Goal: Task Accomplishment & Management: Use online tool/utility

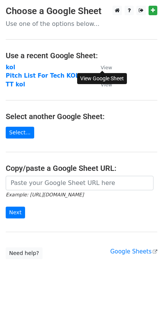
click at [111, 66] on small "View" at bounding box center [106, 68] width 11 height 6
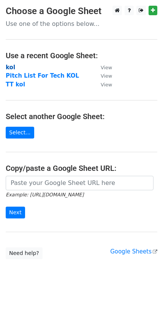
click at [7, 64] on strong "kol" at bounding box center [11, 67] width 10 height 7
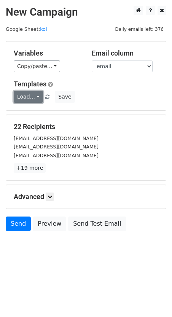
click at [30, 95] on link "Load..." at bounding box center [28, 97] width 29 height 12
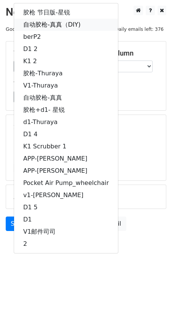
click at [50, 27] on link "自动胶枪-真真（DIY)" at bounding box center [66, 25] width 104 height 12
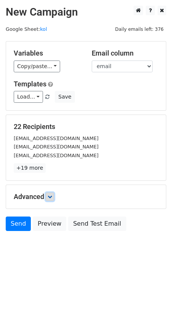
click at [48, 196] on link at bounding box center [50, 197] width 8 height 8
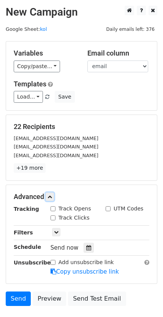
scroll to position [54, 0]
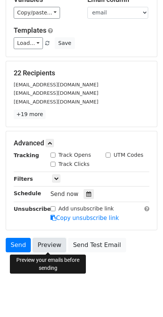
click at [42, 245] on link "Preview" at bounding box center [49, 245] width 33 height 14
click at [142, 257] on body "New Campaign Daily emails left: 376 Google Sheet: kol Variables Copy/paste... {…" at bounding box center [81, 119] width 163 height 335
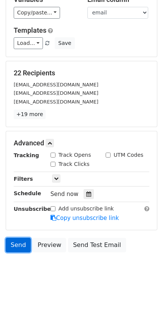
click at [24, 247] on link "Send" at bounding box center [18, 245] width 25 height 14
